Goal: Information Seeking & Learning: Understand process/instructions

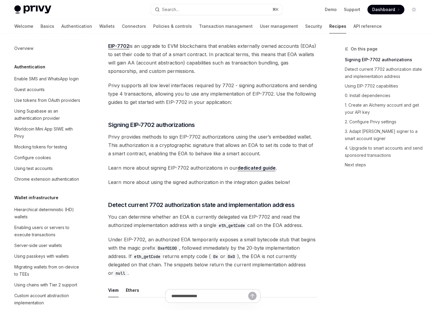
scroll to position [428, 0]
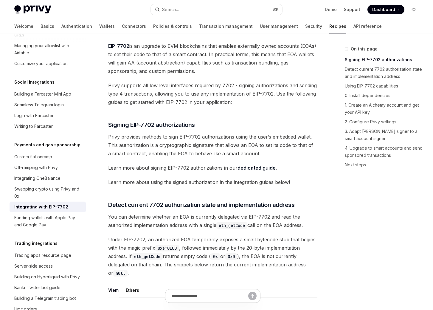
click at [278, 68] on span "EIP-7702 is an upgrade to EVM blockchains that enables externally owned account…" at bounding box center [212, 58] width 209 height 33
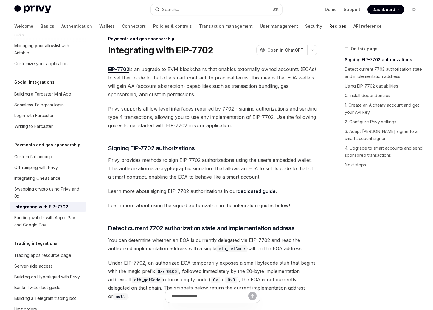
scroll to position [20, 0]
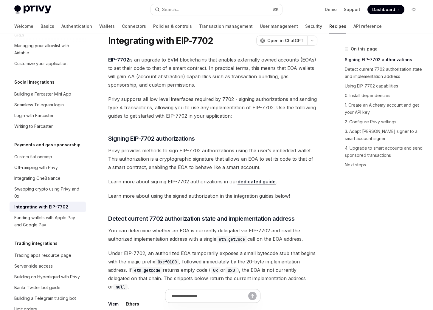
click at [137, 71] on span "EIP-7702 is an upgrade to EVM blockchains that enables externally owned account…" at bounding box center [212, 71] width 209 height 33
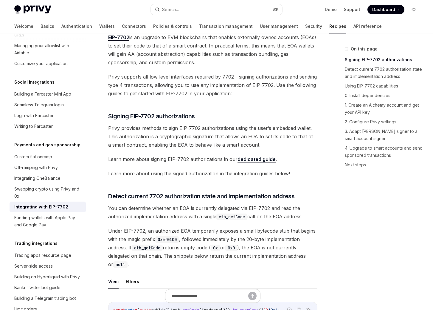
scroll to position [0, 0]
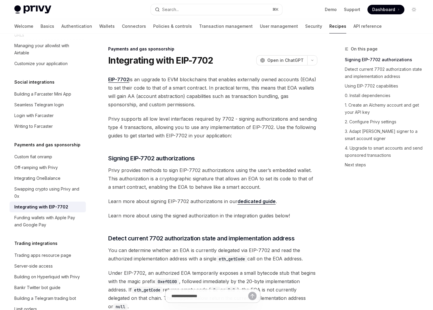
click at [172, 93] on span "EIP-7702 is an upgrade to EVM blockchains that enables externally owned account…" at bounding box center [212, 91] width 209 height 33
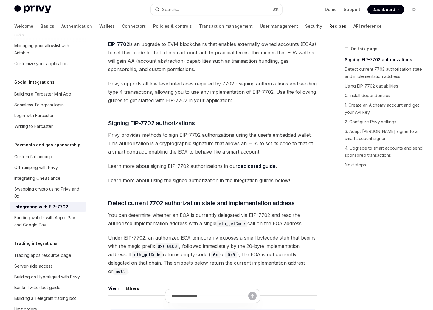
click at [167, 166] on span "Learn more about signing EIP-7702 authorizations in our dedicated guide ." at bounding box center [212, 166] width 209 height 8
click at [113, 179] on span "Learn more about using the signed authorization in the integration guides below!" at bounding box center [212, 180] width 209 height 8
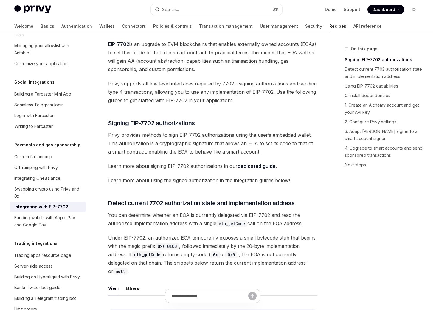
click at [113, 179] on span "Learn more about using the signed authorization in the integration guides below!" at bounding box center [212, 180] width 209 height 8
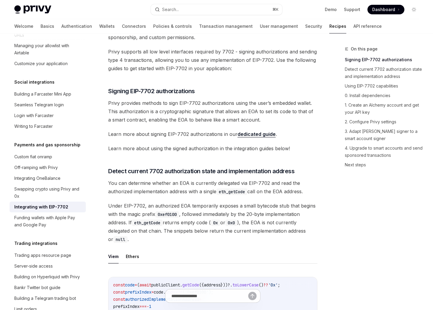
scroll to position [74, 0]
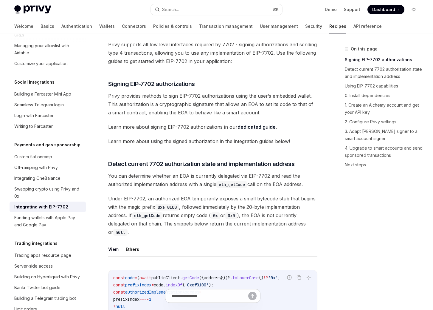
click at [122, 183] on span "You can determine whether an EOA is currently delegated via EIP-7702 and read t…" at bounding box center [212, 179] width 209 height 17
click at [124, 165] on span "Detect current 7702 authorization state and implementation address" at bounding box center [201, 164] width 186 height 8
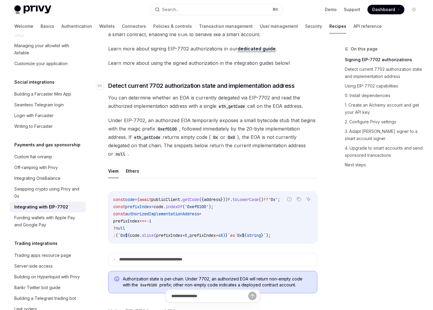
click at [124, 165] on ul "Viem Ethers" at bounding box center [212, 171] width 209 height 14
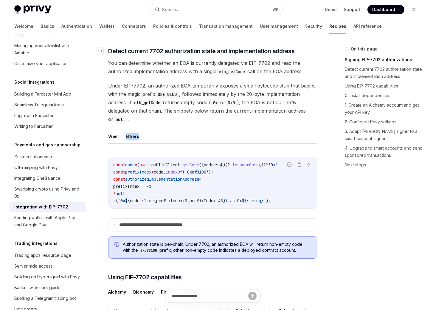
scroll to position [188, 0]
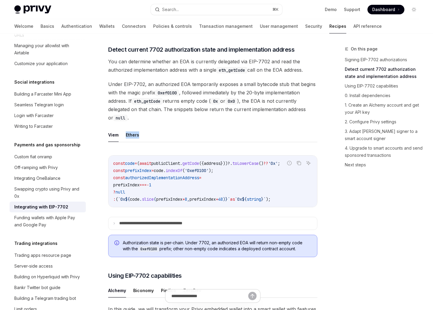
click at [138, 109] on span "Under EIP-7702, an authorized EOA temporarily exposes a small bytecode stub tha…" at bounding box center [212, 101] width 209 height 42
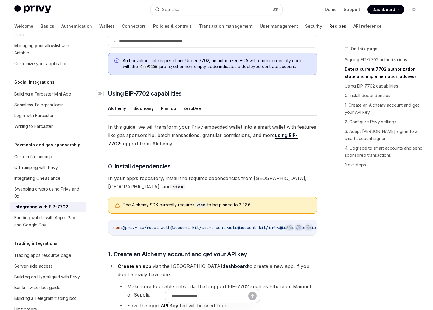
click at [149, 94] on span "Using EIP-7702 capabilities" at bounding box center [145, 93] width 74 height 8
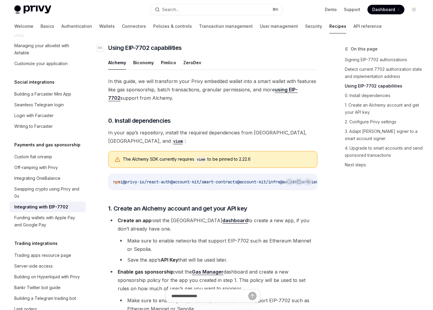
scroll to position [416, 0]
click at [148, 98] on span "In this guide, we will transform your Privy embedded wallet into a smart wallet…" at bounding box center [212, 89] width 209 height 25
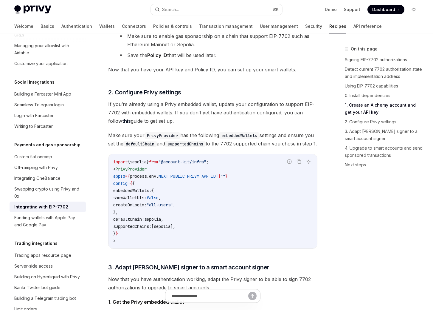
scroll to position [696, 0]
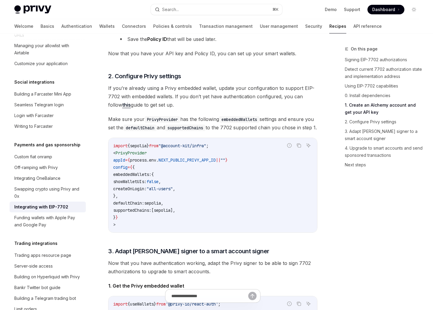
click at [143, 198] on code "import { sepolia } from "@account-kit/infra" ; < PrivyProvider appId = { proces…" at bounding box center [212, 185] width 199 height 86
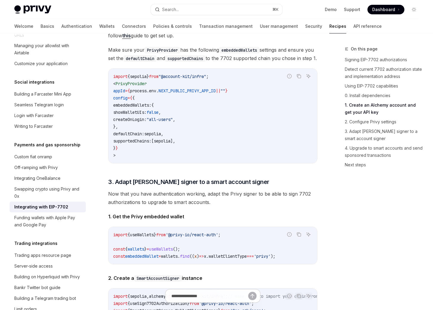
scroll to position [833, 0]
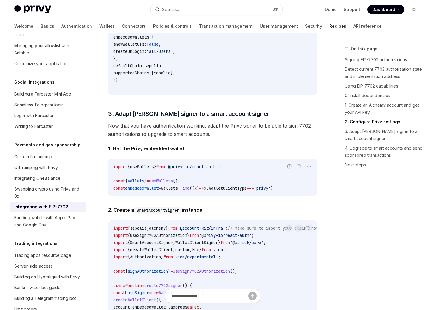
click at [134, 163] on div "Report incorrect code Copy Ask AI import { useWallets } from '@privy-io/react-a…" at bounding box center [212, 177] width 209 height 38
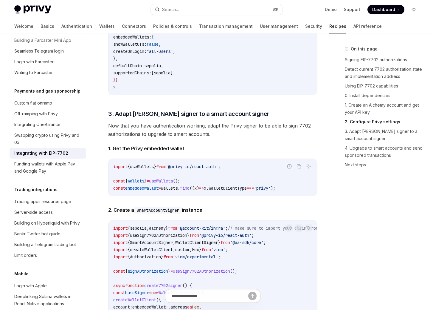
scroll to position [485, 0]
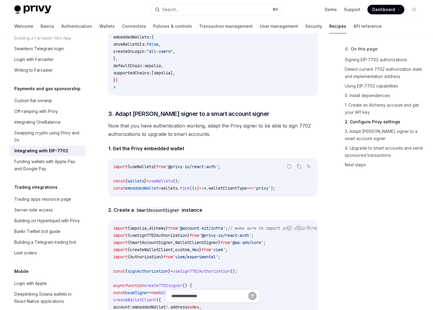
click at [124, 196] on div "import { useWallets } from '@privy-io/react-auth' ; const { wallets } = useWall…" at bounding box center [213, 177] width 209 height 37
click at [129, 212] on strong "2. Create a SmartAccountSigner instance" at bounding box center [155, 210] width 94 height 6
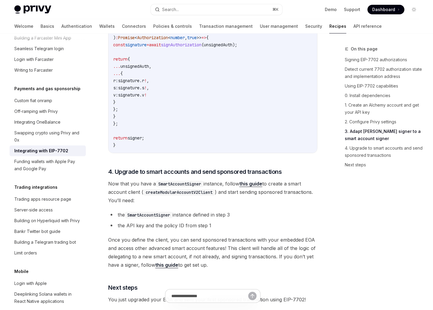
scroll to position [1329, 0]
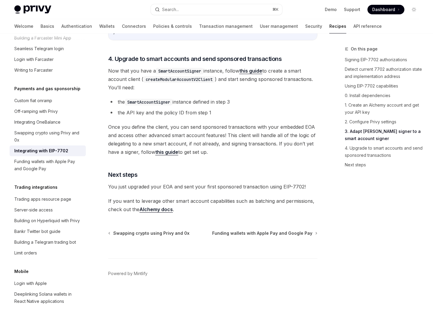
click at [128, 198] on span "If you want to leverage other smart account capabilities such as batching and p…" at bounding box center [212, 204] width 209 height 17
click at [128, 201] on span "If you want to leverage other smart account capabilities such as batching and p…" at bounding box center [212, 204] width 209 height 17
click at [127, 208] on span "If you want to leverage other smart account capabilities such as batching and p…" at bounding box center [212, 204] width 209 height 17
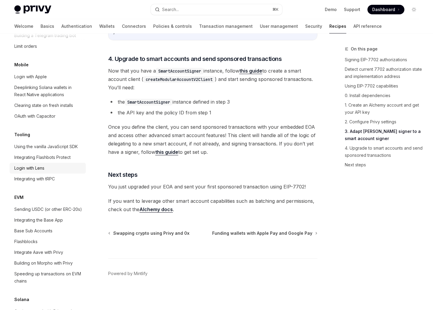
scroll to position [692, 0]
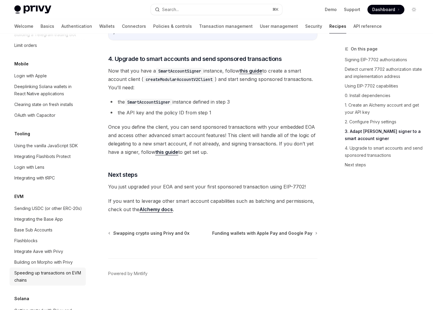
click at [45, 269] on div "Speeding up transactions on EVM chains" at bounding box center [48, 276] width 68 height 14
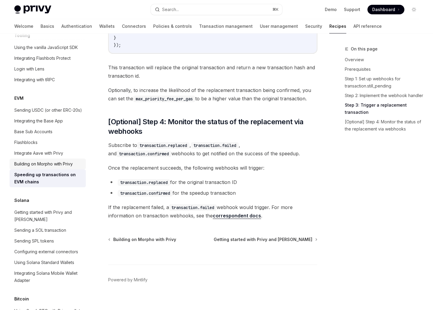
scroll to position [784, 0]
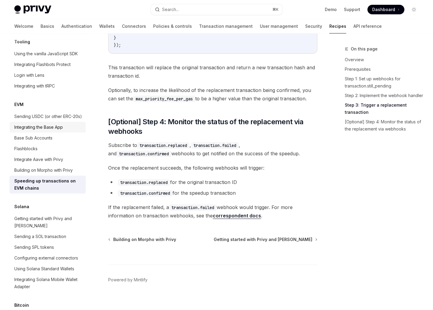
click at [46, 122] on link "Integrating the Base App" at bounding box center [48, 127] width 76 height 11
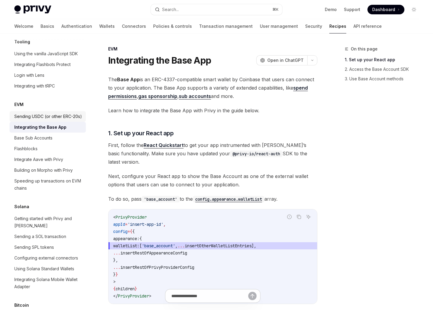
click at [46, 113] on div "Sending USDC (or other ERC-20s)" at bounding box center [48, 116] width 68 height 7
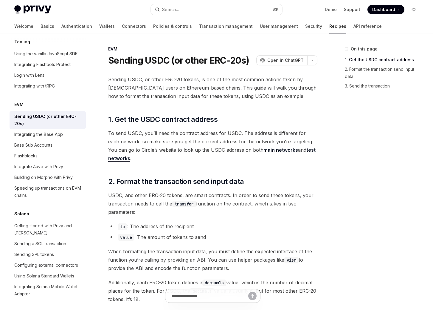
click at [122, 142] on span "To send USDC, you’ll need the contract address for USDC. The address is differe…" at bounding box center [212, 145] width 209 height 33
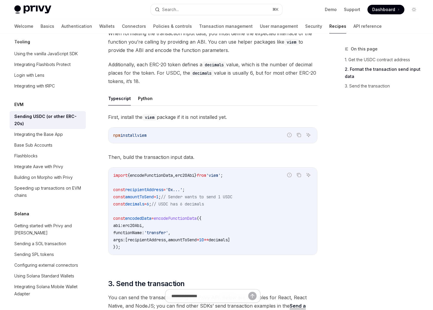
scroll to position [230, 0]
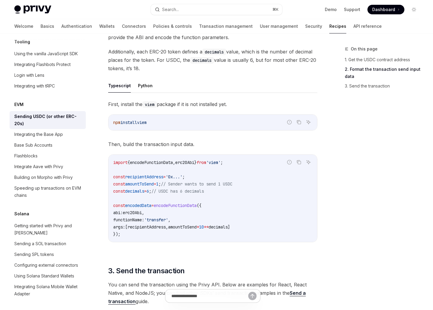
click at [130, 171] on code "import { encodeFunctionData , erc20Abi } from 'viem' ; const recipientAddress =…" at bounding box center [212, 198] width 199 height 79
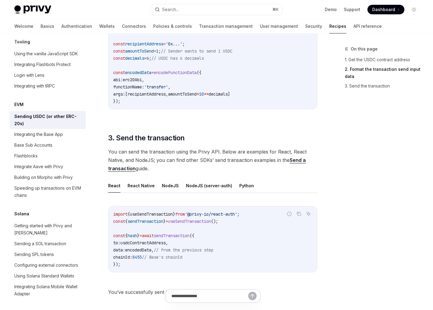
scroll to position [389, 0]
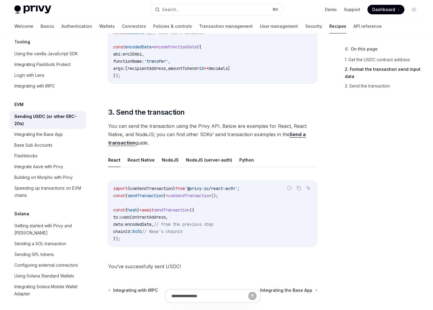
click at [137, 201] on code "import { useSendTransaction } from '@privy-io/react-auth' ; const { sendTransac…" at bounding box center [212, 213] width 199 height 57
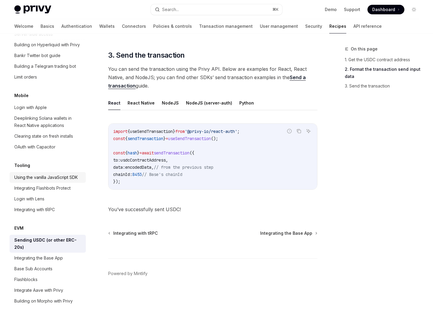
scroll to position [657, 0]
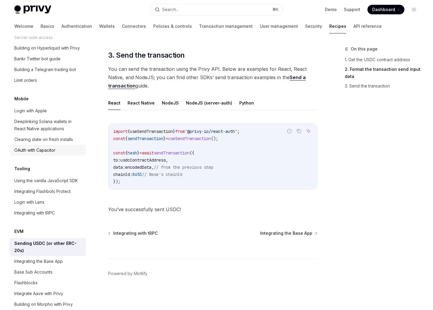
click at [60, 146] on div "OAuth with Capacitor" at bounding box center [48, 149] width 68 height 7
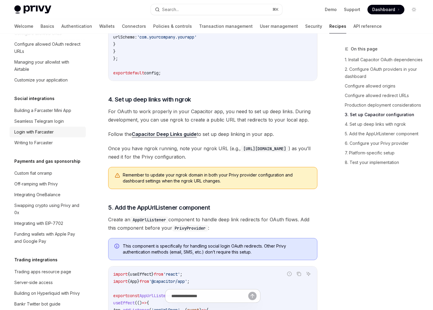
scroll to position [415, 0]
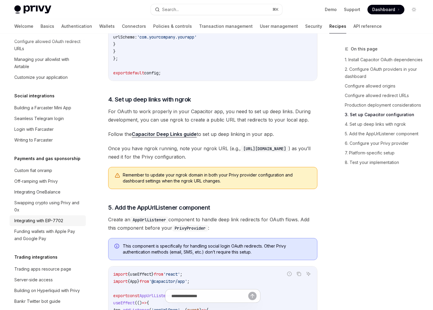
click at [45, 217] on div "Integrating with EIP-7702" at bounding box center [38, 220] width 49 height 7
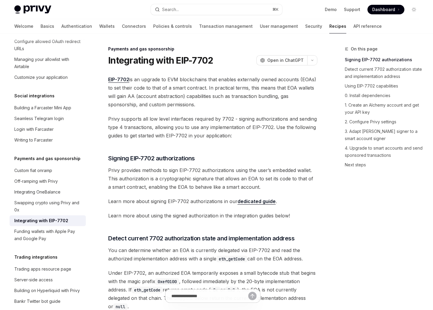
type textarea "*"
click at [131, 119] on span "Privy supports all low level interfaces required by 7702 - signing authorizatio…" at bounding box center [212, 126] width 209 height 25
click at [184, 11] on button "Search... ⌘ K" at bounding box center [217, 9] width 132 height 11
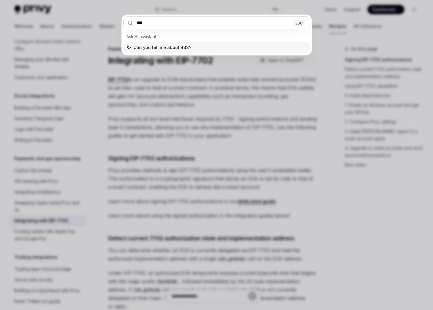
type input "****"
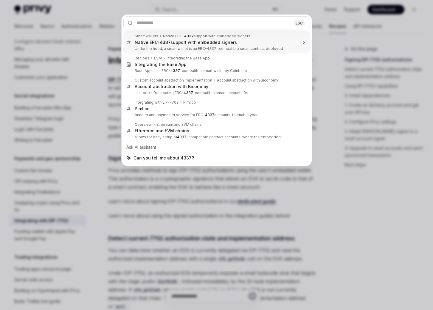
scroll to position [84, 0]
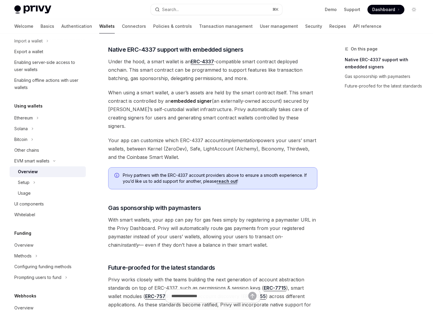
click at [151, 69] on span "Under the hood, a smart wallet is an ERC-4337 -compatible smart contract deploy…" at bounding box center [212, 69] width 209 height 25
click at [38, 119] on icon at bounding box center [37, 117] width 2 height 7
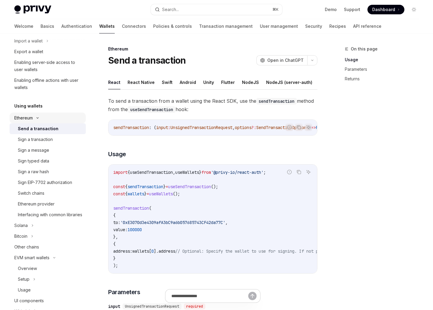
click at [38, 118] on icon at bounding box center [37, 118] width 7 height 2
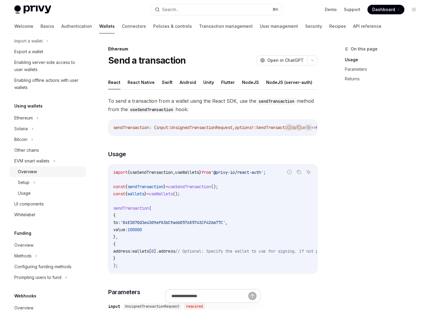
click at [41, 173] on div "Overview" at bounding box center [50, 171] width 64 height 7
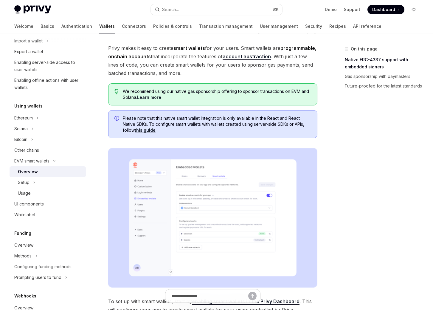
scroll to position [28, 0]
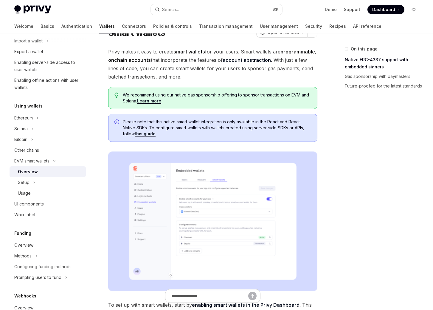
click at [145, 80] on span "Privy makes it easy to create smart wallets for your users. Smart wallets are p…" at bounding box center [212, 63] width 209 height 33
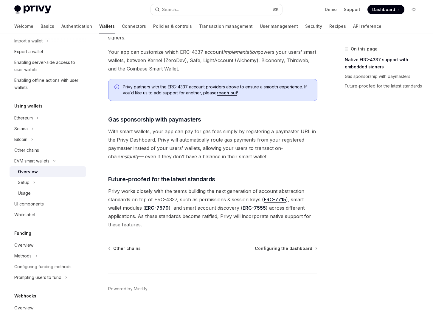
scroll to position [417, 0]
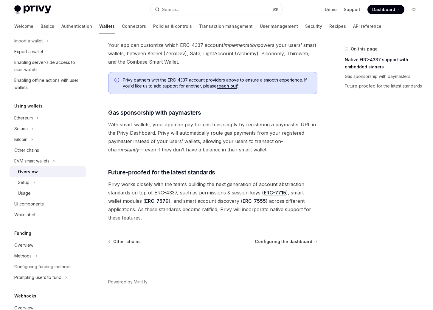
click at [149, 121] on span "With smart wallets, your app can pay for gas fees simply by registering a payma…" at bounding box center [212, 136] width 209 height 33
click at [147, 133] on span "With smart wallets, your app can pay for gas fees simply by registering a payma…" at bounding box center [212, 136] width 209 height 33
click at [129, 168] on span "Future-proofed for the latest standards" at bounding box center [161, 172] width 107 height 8
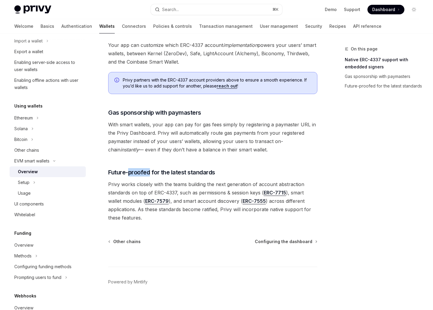
click at [124, 182] on span "Privy works closely with the teams building the next generation of account abst…" at bounding box center [212, 201] width 209 height 42
click at [210, 197] on span "Privy works closely with the teams building the next generation of account abst…" at bounding box center [212, 201] width 209 height 42
click at [207, 207] on span "Privy works closely with the teams building the next generation of account abst…" at bounding box center [212, 201] width 209 height 42
click at [36, 182] on div "Setup" at bounding box center [48, 182] width 76 height 11
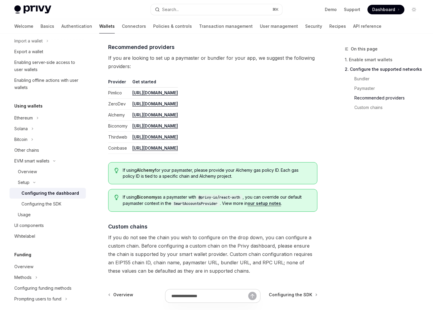
scroll to position [700, 0]
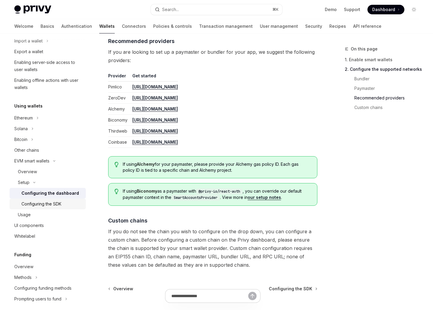
click at [66, 200] on div "Configuring the SDK" at bounding box center [51, 203] width 61 height 7
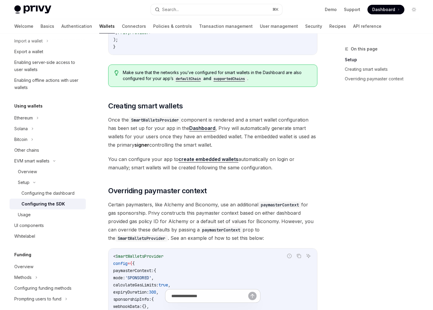
scroll to position [297, 0]
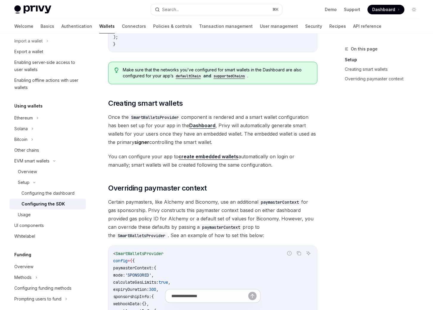
click at [158, 120] on code "SmartWalletsProvider" at bounding box center [155, 117] width 52 height 7
click at [159, 131] on span "Once the SmartWalletsProvider component is rendered and a smart wallet configur…" at bounding box center [212, 129] width 209 height 33
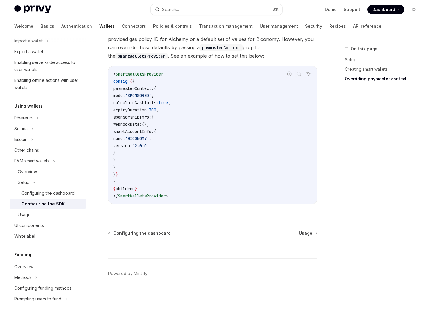
scroll to position [478, 0]
click at [174, 6] on div "Search..." at bounding box center [170, 9] width 17 height 7
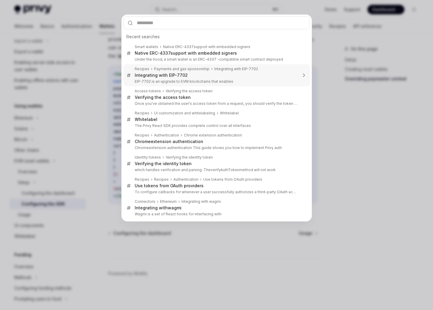
click at [158, 77] on div "Integrating with EIP- 7702" at bounding box center [161, 74] width 53 height 5
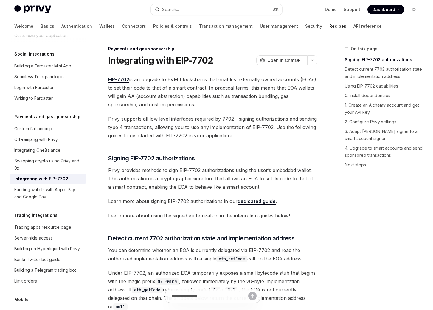
click at [144, 61] on h1 "Integrating with EIP-7702" at bounding box center [160, 60] width 105 height 11
click at [141, 52] on div "Payments and gas sponsorship Integrating with EIP-7702 OpenAI Open in ChatGPT" at bounding box center [212, 56] width 209 height 20
click at [143, 48] on div "Payments and gas sponsorship" at bounding box center [212, 49] width 209 height 6
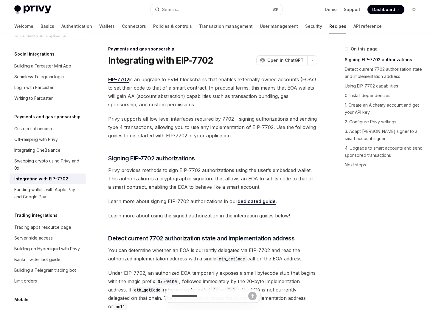
click at [143, 48] on div "Payments and gas sponsorship" at bounding box center [212, 49] width 209 height 6
click at [157, 49] on div "Payments and gas sponsorship" at bounding box center [212, 49] width 209 height 6
click at [151, 62] on h1 "Integrating with EIP-7702" at bounding box center [160, 60] width 105 height 11
click at [150, 88] on span "EIP-7702 is an upgrade to EVM blockchains that enables externally owned account…" at bounding box center [212, 91] width 209 height 33
click at [140, 100] on span "EIP-7702 is an upgrade to EVM blockchains that enables externally owned account…" at bounding box center [212, 91] width 209 height 33
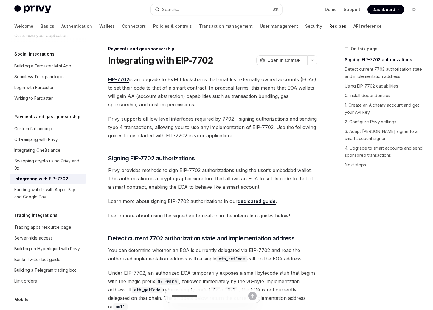
click at [144, 89] on span "EIP-7702 is an upgrade to EVM blockchains that enables externally owned account…" at bounding box center [212, 91] width 209 height 33
click at [150, 78] on span "EIP-7702 is an upgrade to EVM blockchains that enables externally owned account…" at bounding box center [212, 91] width 209 height 33
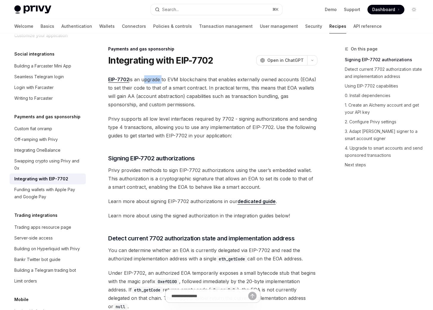
click at [150, 78] on span "EIP-7702 is an upgrade to EVM blockchains that enables externally owned account…" at bounding box center [212, 91] width 209 height 33
click at [228, 100] on span "EIP-7702 is an upgrade to EVM blockchains that enables externally owned account…" at bounding box center [212, 91] width 209 height 33
click at [315, 60] on button "button" at bounding box center [312, 60] width 10 height 10
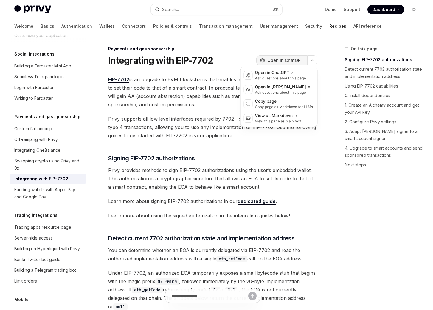
click at [295, 62] on span "Open in ChatGPT" at bounding box center [285, 60] width 36 height 6
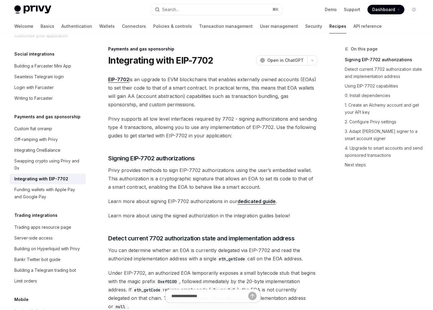
click at [203, 83] on span "EIP-7702 is an upgrade to EVM blockchains that enables externally owned account…" at bounding box center [212, 91] width 209 height 33
click at [178, 100] on span "EIP-7702 is an upgrade to EVM blockchains that enables externally owned account…" at bounding box center [212, 91] width 209 height 33
click at [175, 92] on span "EIP-7702 is an upgrade to EVM blockchains that enables externally owned account…" at bounding box center [212, 91] width 209 height 33
click at [172, 131] on span "Privy supports all low level interfaces required by 7702 - signing authorizatio…" at bounding box center [212, 126] width 209 height 25
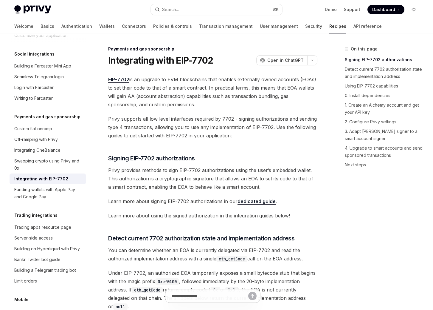
click at [141, 0] on div "Privy Docs home page Search... ⌘ K Demo Support Dashboard Dashboard Search..." at bounding box center [216, 9] width 405 height 19
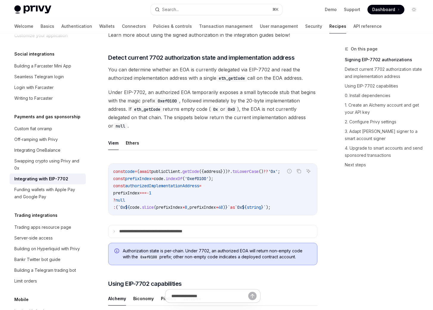
scroll to position [200, 0]
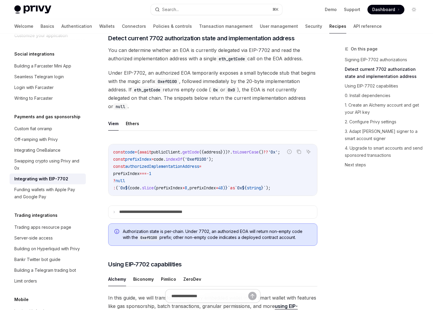
click at [272, 177] on code "const code = ( await publicClient . getCode ({ address }))?. toLowerCase () ?? …" at bounding box center [212, 169] width 199 height 43
click at [213, 209] on summary "**********" at bounding box center [213, 211] width 209 height 13
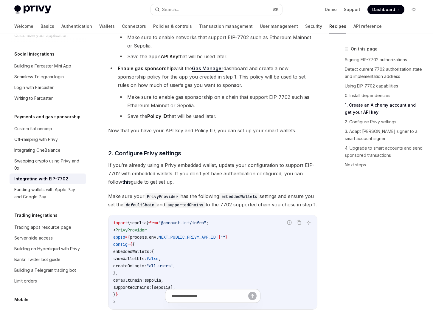
scroll to position [760, 0]
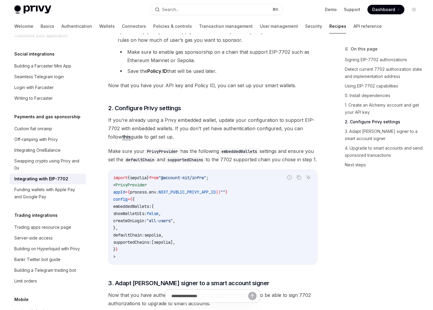
click at [122, 134] on link "this" at bounding box center [126, 137] width 9 height 6
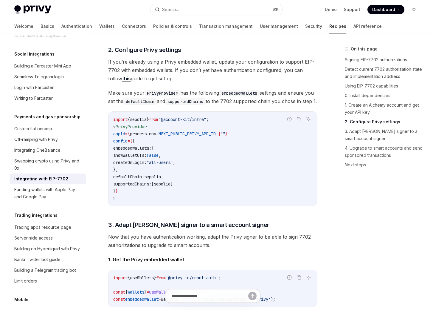
scroll to position [819, 0]
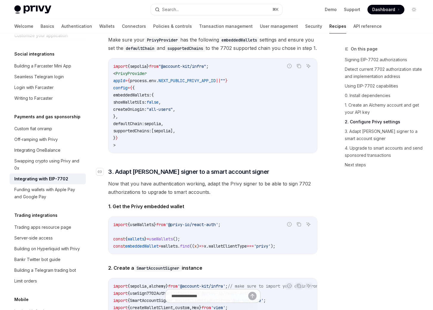
click at [132, 176] on span "3. Adapt [PERSON_NAME] signer to a smart account signer" at bounding box center [188, 171] width 161 height 8
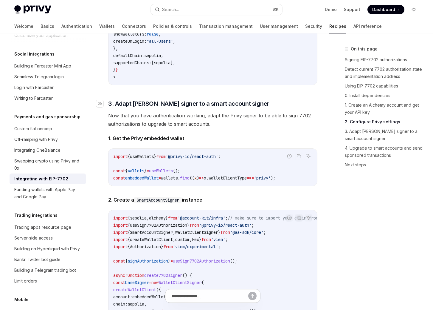
click at [132, 180] on span "embeddedWallet" at bounding box center [141, 177] width 33 height 5
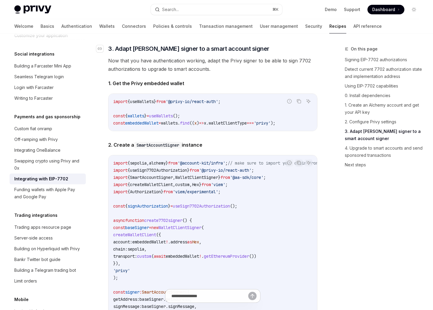
scroll to position [1000, 0]
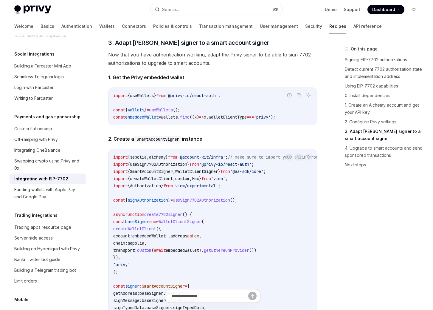
click at [162, 109] on code "import { useWallets } from '@privy-io/react-auth' ; const { wallets } = useWall…" at bounding box center [212, 106] width 199 height 29
click at [160, 132] on div "In this guide, we will transform your Privy embedded wallet into a smart wallet…" at bounding box center [212, 110] width 209 height 1042
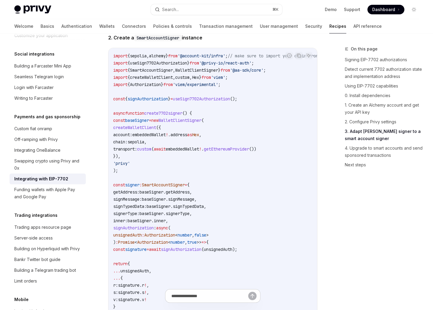
scroll to position [1102, 0]
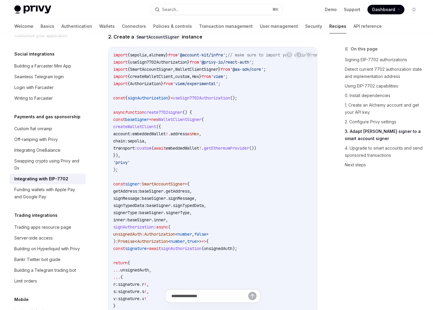
click at [206, 131] on code "import { sepolia , alchemy } from '@account-kit/infra' ; // make sure to import…" at bounding box center [249, 201] width 272 height 301
click at [202, 122] on span "WalletClientSigner" at bounding box center [180, 119] width 43 height 5
copy span "WalletClientSigner"
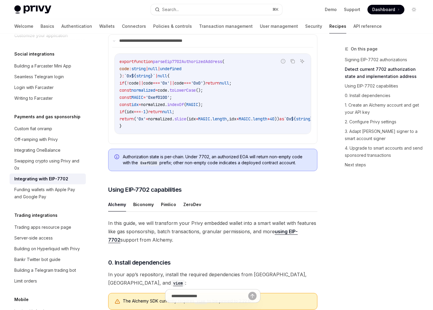
scroll to position [0, 0]
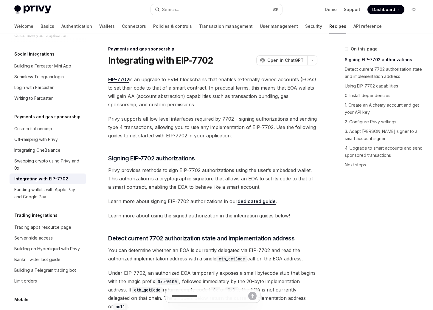
click at [173, 100] on span "EIP-7702 is an upgrade to EVM blockchains that enables externally owned account…" at bounding box center [212, 91] width 209 height 33
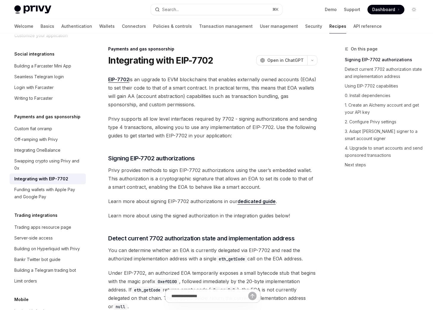
click at [240, 95] on span "EIP-7702 is an upgrade to EVM blockchains that enables externally owned account…" at bounding box center [212, 91] width 209 height 33
click at [240, 100] on span "EIP-7702 is an upgrade to EVM blockchains that enables externally owned account…" at bounding box center [212, 91] width 209 height 33
click at [246, 199] on link "dedicated guide" at bounding box center [257, 201] width 38 height 6
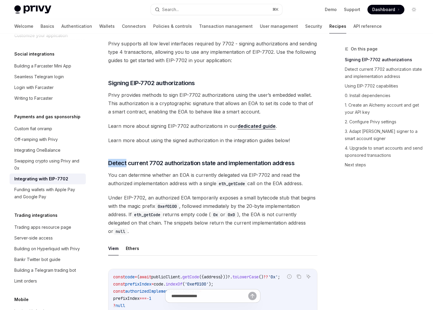
scroll to position [81, 0]
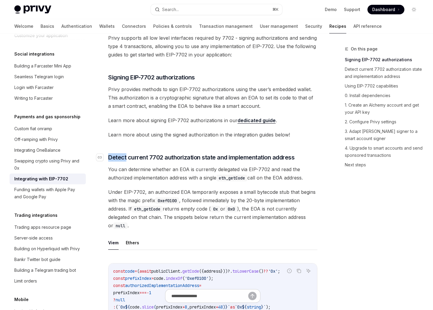
click at [161, 157] on span "Detect current 7702 authorization state and implementation address" at bounding box center [201, 157] width 186 height 8
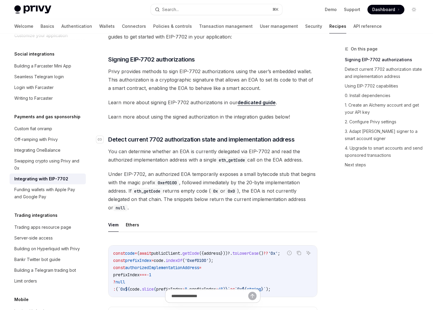
click at [161, 170] on span "Under EIP-7702, an authorized EOA temporarily exposes a small bytecode stub tha…" at bounding box center [212, 191] width 209 height 42
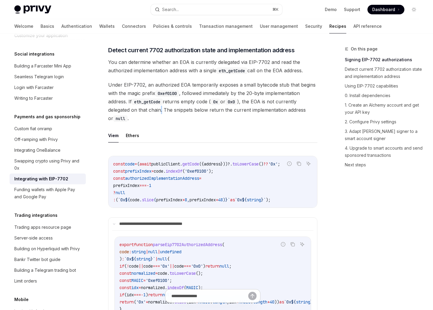
scroll to position [188, 0]
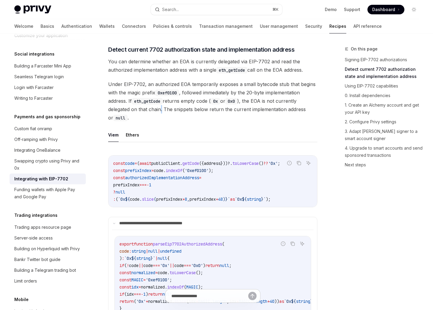
click at [61, 175] on div "Integrating with EIP-7702" at bounding box center [41, 178] width 54 height 7
type textarea "*"
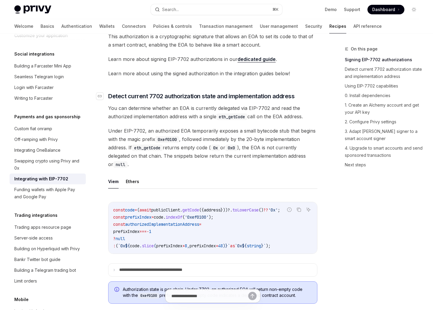
click at [162, 94] on span "Detect current 7702 authorization state and implementation address" at bounding box center [201, 96] width 186 height 8
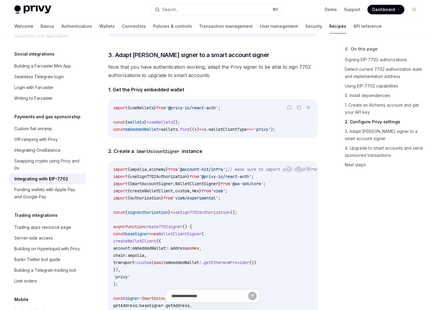
scroll to position [946, 0]
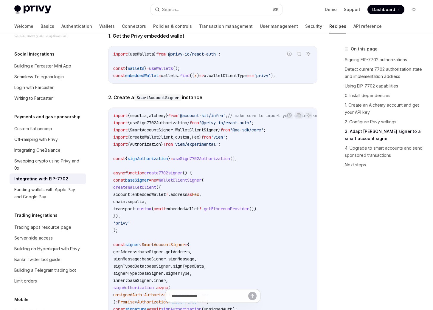
click at [180, 125] on span "useSign7702Authorization" at bounding box center [158, 122] width 57 height 5
copy span "useSign7702Authorization"
click at [159, 161] on span "signAuthorization" at bounding box center [148, 158] width 41 height 5
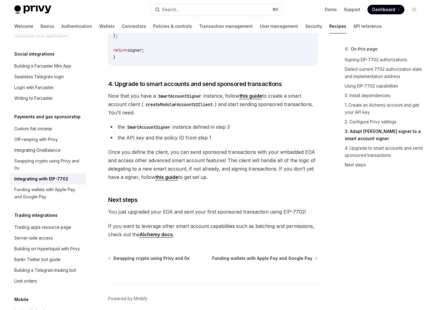
scroll to position [1304, 0]
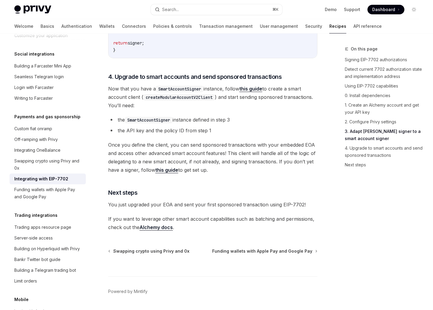
click at [191, 226] on span "If you want to leverage other smart account capabilities such as batching and p…" at bounding box center [212, 222] width 209 height 17
click at [190, 229] on span "If you want to leverage other smart account capabilities such as batching and p…" at bounding box center [212, 222] width 209 height 17
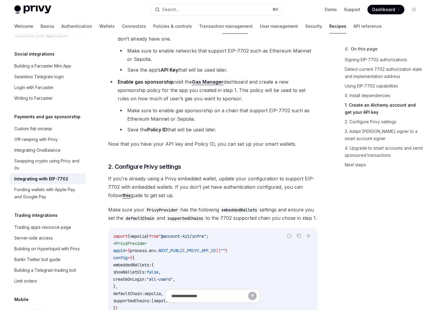
scroll to position [560, 0]
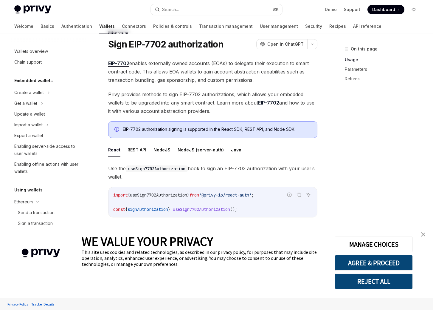
scroll to position [58, 0]
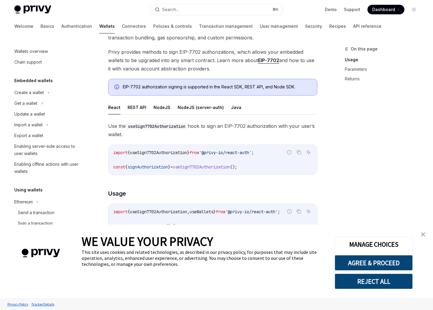
click at [424, 234] on img "close banner" at bounding box center [423, 234] width 4 height 4
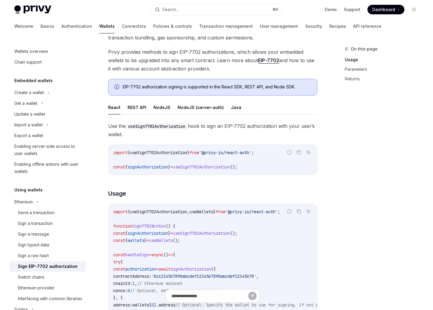
scroll to position [0, 0]
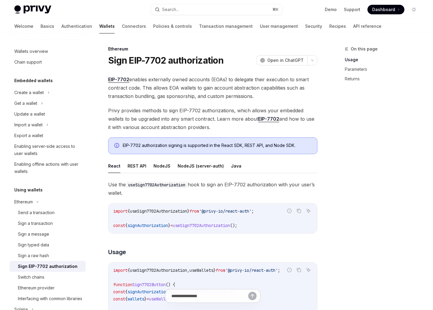
click at [169, 88] on span "EIP-7702 enables externally owned accounts (EOAs) to delegate their execution t…" at bounding box center [212, 87] width 209 height 25
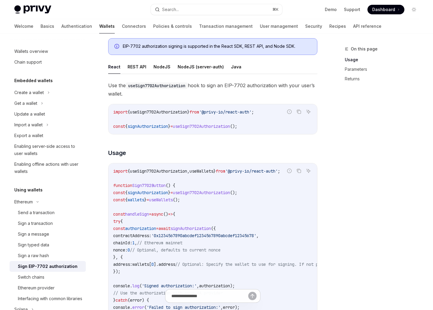
scroll to position [99, 0]
click at [125, 67] on ul "React REST API NodeJS NodeJS (server-auth) Java" at bounding box center [212, 66] width 209 height 14
click at [129, 66] on button "REST API" at bounding box center [137, 66] width 19 height 14
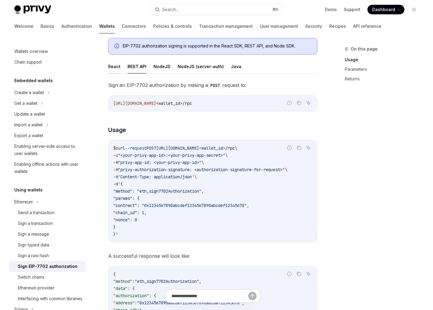
click at [117, 69] on button "React" at bounding box center [114, 66] width 12 height 14
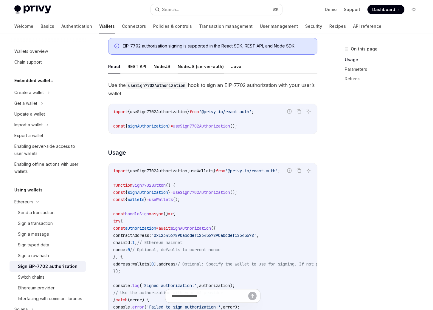
click at [180, 70] on button "NodeJS (server-auth)" at bounding box center [201, 66] width 46 height 14
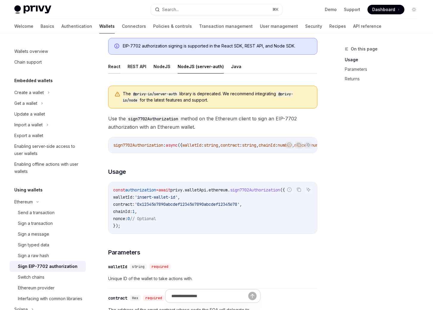
click at [118, 70] on button "React" at bounding box center [114, 66] width 12 height 14
type textarea "*"
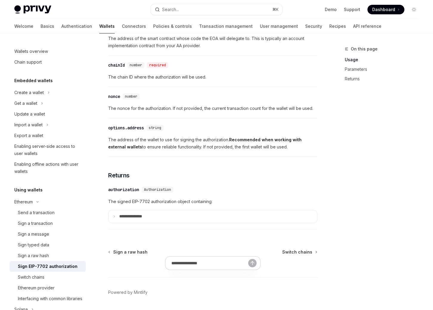
scroll to position [505, 0]
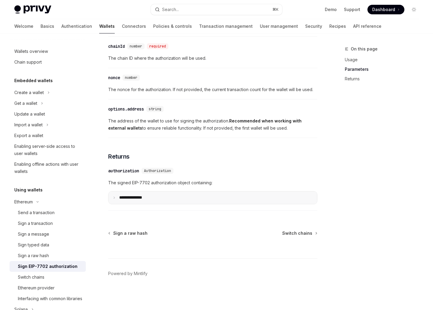
click at [161, 202] on summary "**********" at bounding box center [213, 197] width 209 height 13
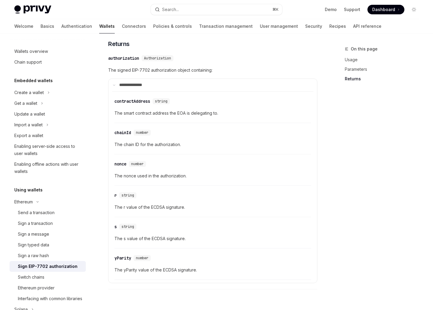
scroll to position [596, 0]
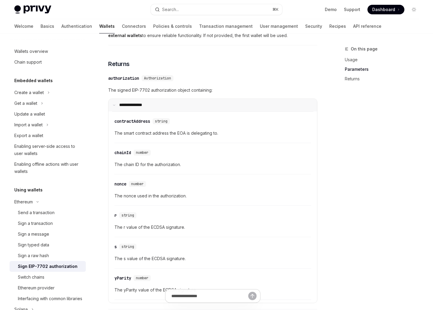
click at [156, 110] on summary "**********" at bounding box center [213, 105] width 209 height 13
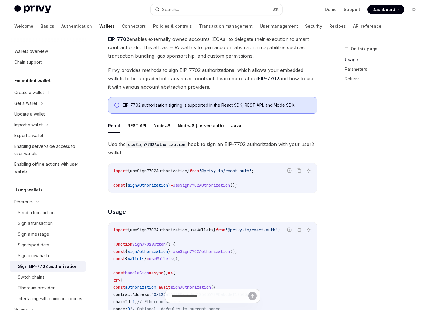
scroll to position [0, 0]
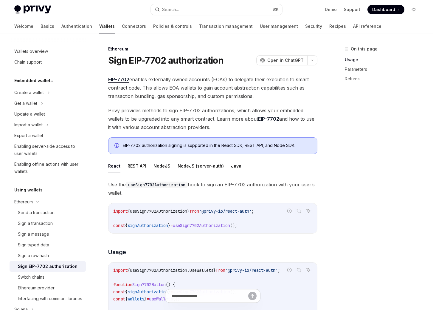
click at [193, 147] on div "EIP-7702 authorization signing is supported in the React SDK, REST API, and Nod…" at bounding box center [217, 145] width 188 height 7
click at [204, 146] on div "EIP-7702 authorization signing is supported in the React SDK, REST API, and Nod…" at bounding box center [217, 145] width 188 height 7
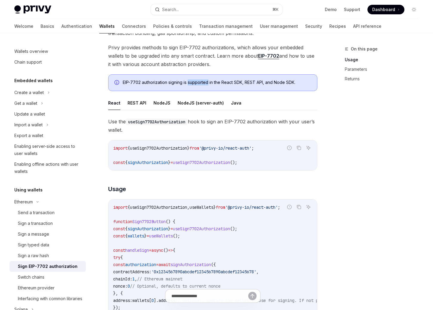
scroll to position [98, 0]
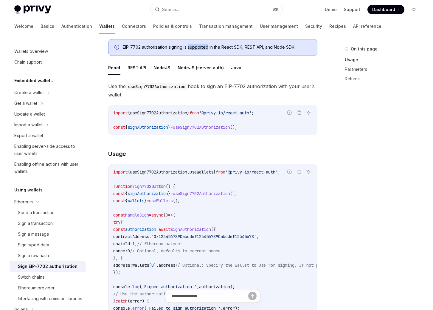
click at [202, 117] on code "import { useSign7702Authorization } from '@privy-io/react-auth' ; const { signA…" at bounding box center [212, 119] width 199 height 21
click at [205, 128] on span "useSign7702Authorization" at bounding box center [201, 126] width 57 height 5
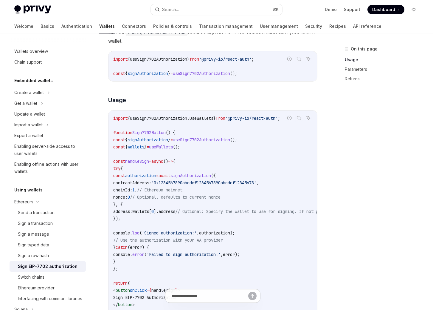
scroll to position [166, 0]
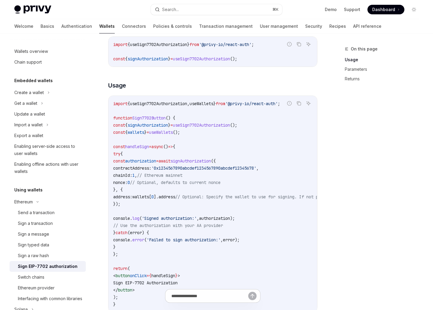
click at [198, 168] on span "'0x1234567890abcdef1234567890abcdef12345678'" at bounding box center [203, 167] width 105 height 5
click at [204, 170] on span "'0x1234567890abcdef1234567890abcdef12345678'" at bounding box center [203, 167] width 105 height 5
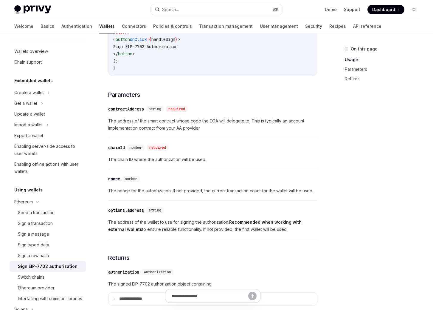
scroll to position [448, 0]
